Goal: Check status: Check status

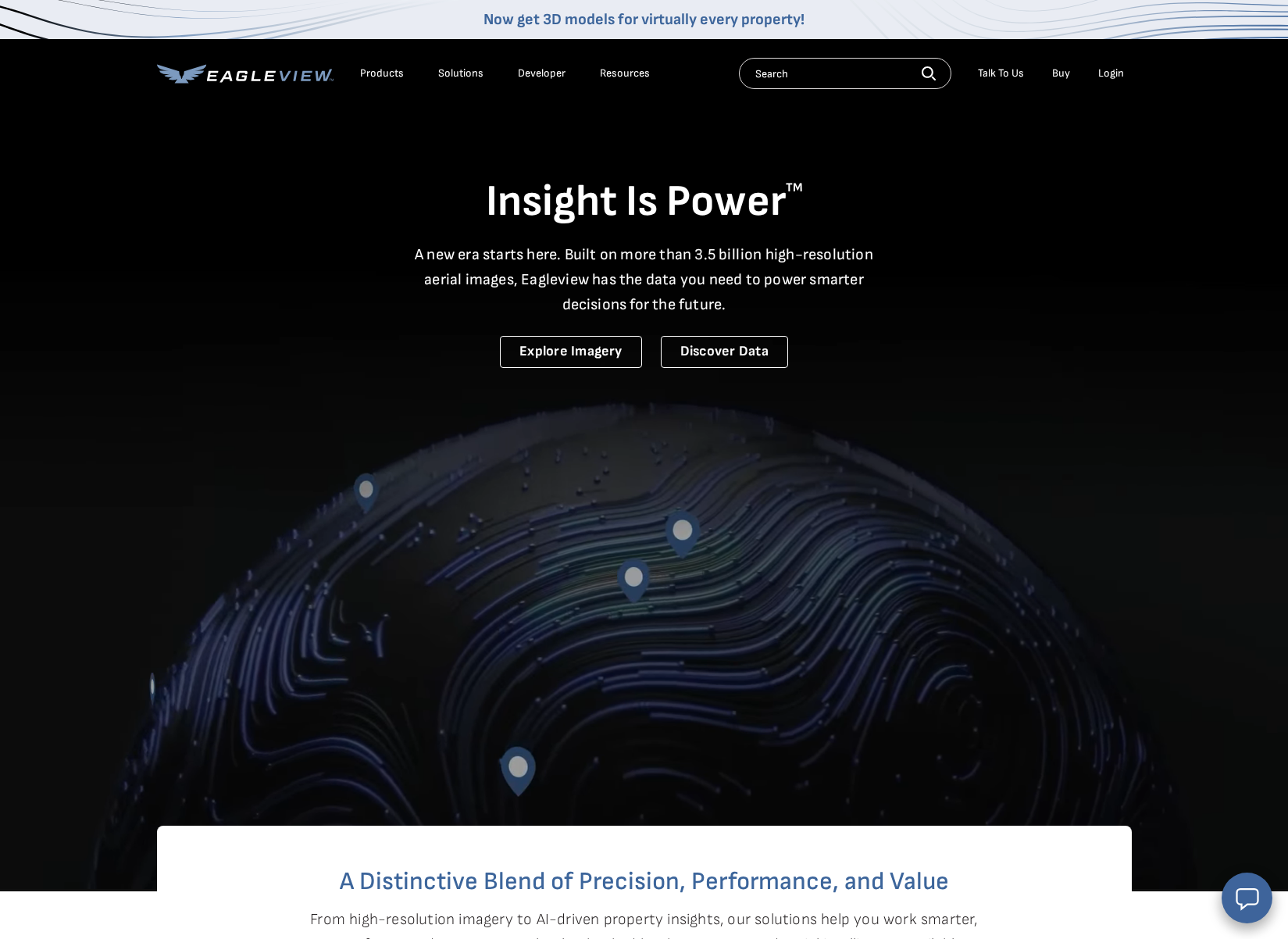
click at [1114, 70] on div "Login" at bounding box center [1111, 73] width 26 height 14
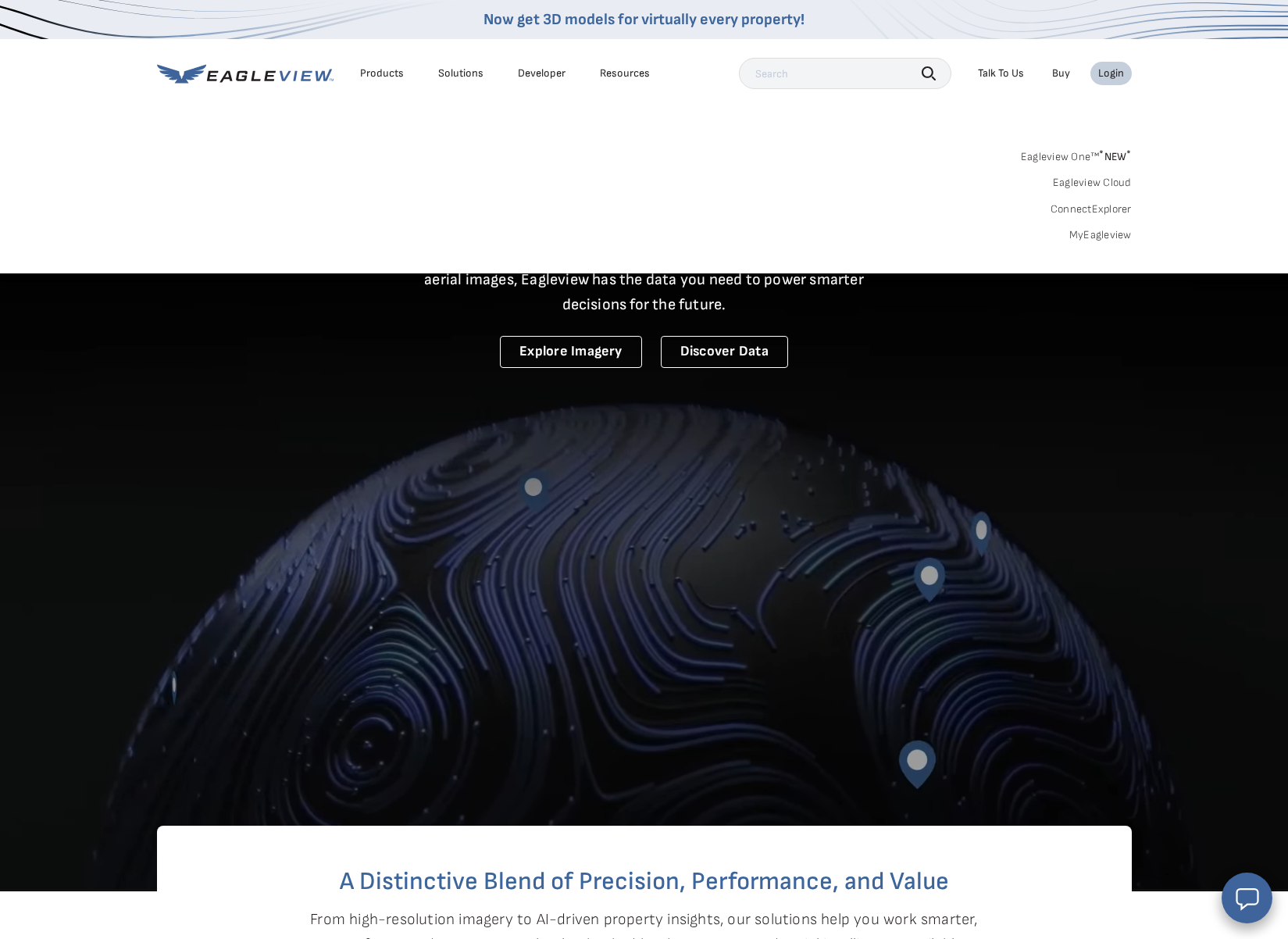
click at [1095, 228] on link "MyEagleview" at bounding box center [1100, 235] width 62 height 14
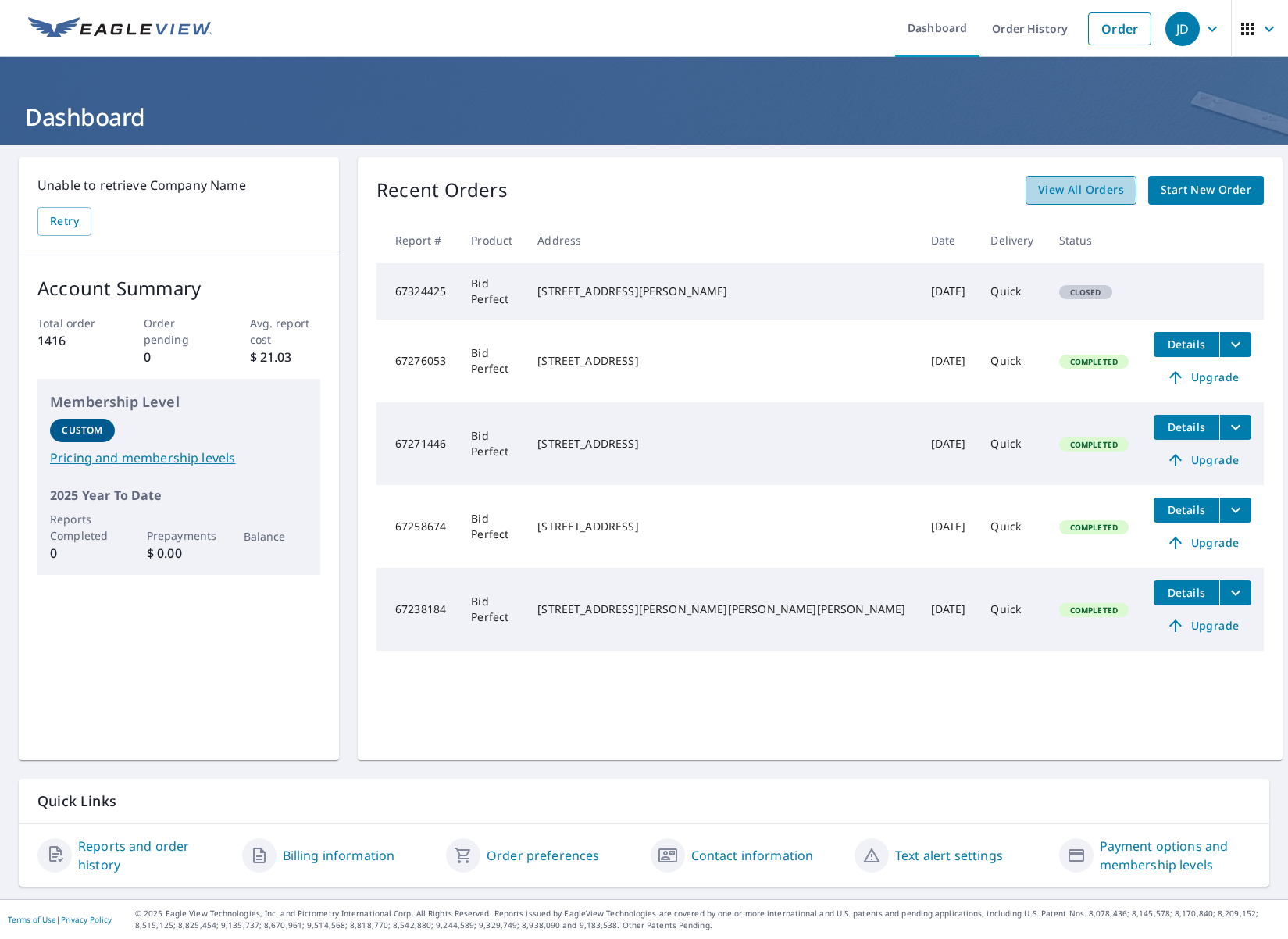
click at [1061, 191] on span "View All Orders" at bounding box center [1081, 190] width 86 height 19
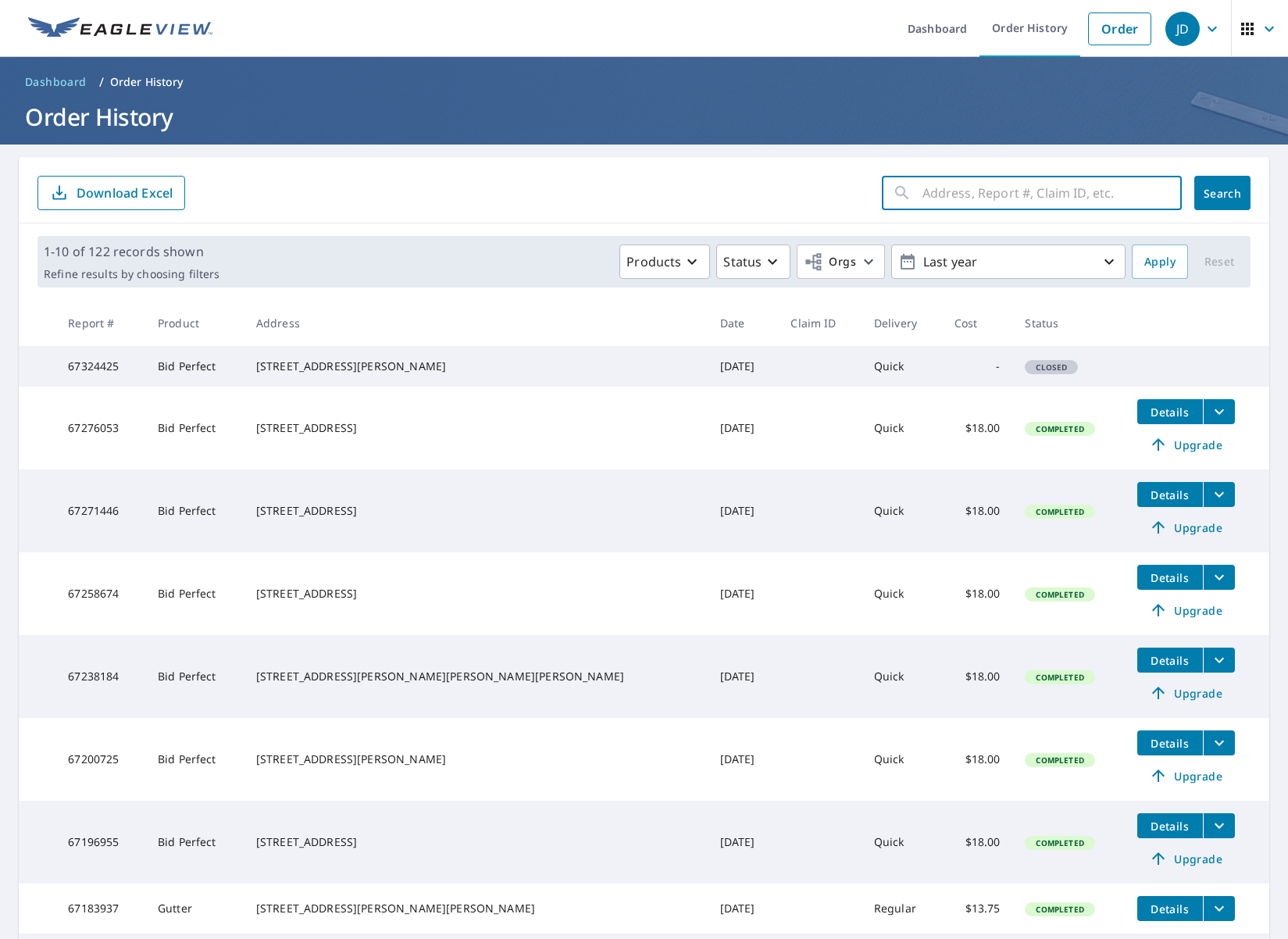
click at [926, 198] on input "text" at bounding box center [1051, 192] width 259 height 43
type input "[STREET_ADDRESS] [PERSON_NAME], ct"
click at [1233, 194] on span "Search" at bounding box center [1221, 193] width 31 height 15
